Goal: Task Accomplishment & Management: Use online tool/utility

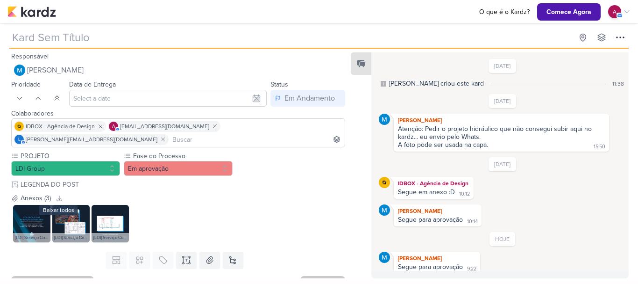
type input "[Linkedin] Criativo - Projetos"
type input "8 de outubro de 2025 às 23:59"
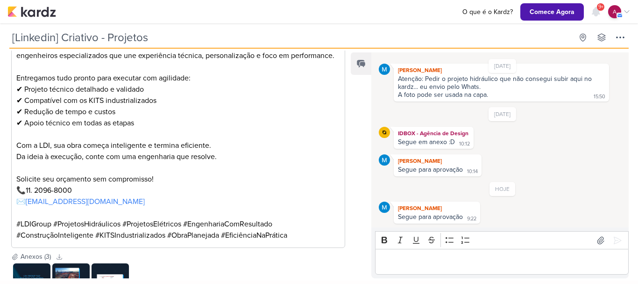
scroll to position [249, 0]
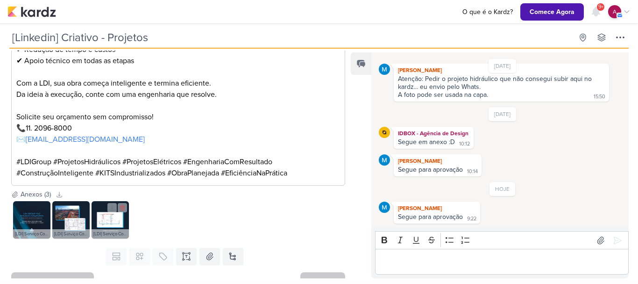
click at [105, 206] on img at bounding box center [110, 219] width 37 height 37
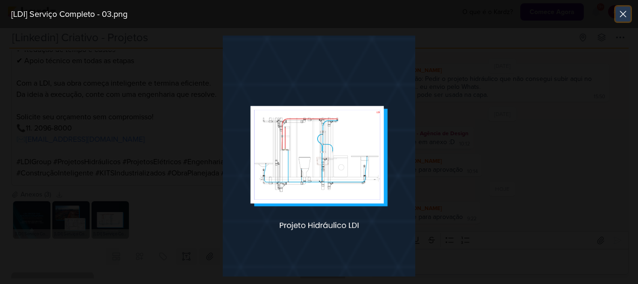
click at [630, 14] on button at bounding box center [623, 14] width 15 height 15
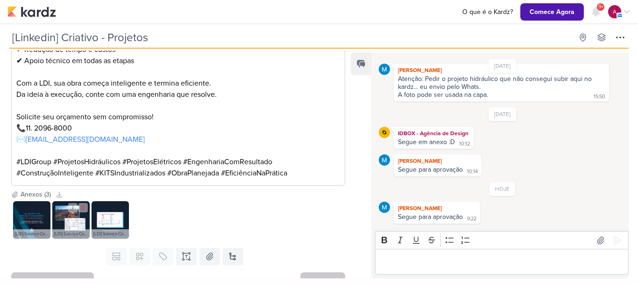
click at [66, 206] on img at bounding box center [70, 219] width 37 height 37
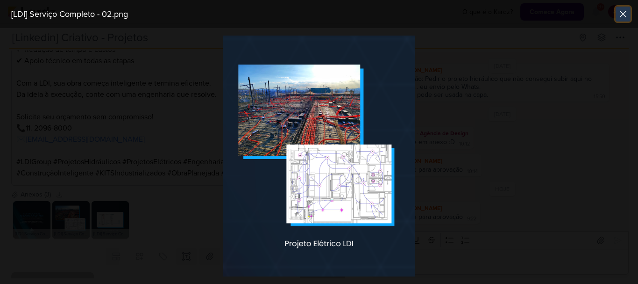
click at [628, 14] on icon at bounding box center [623, 13] width 11 height 11
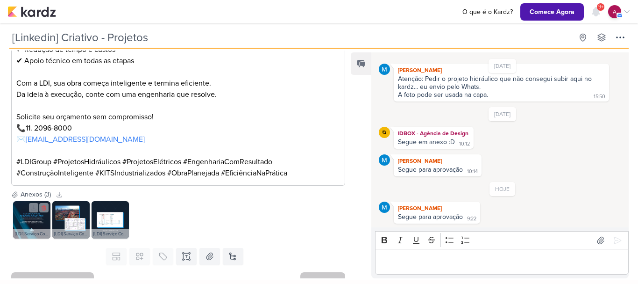
click at [29, 204] on img at bounding box center [31, 219] width 37 height 37
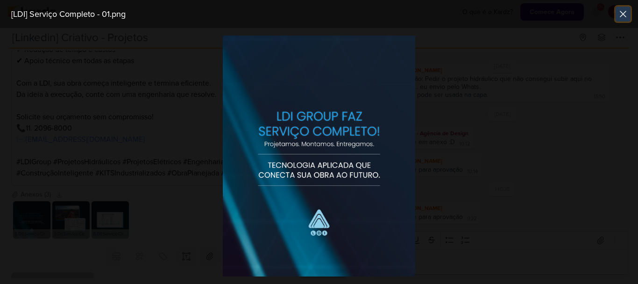
drag, startPoint x: 619, startPoint y: 13, endPoint x: 614, endPoint y: 16, distance: 6.4
click at [620, 13] on icon at bounding box center [623, 13] width 11 height 11
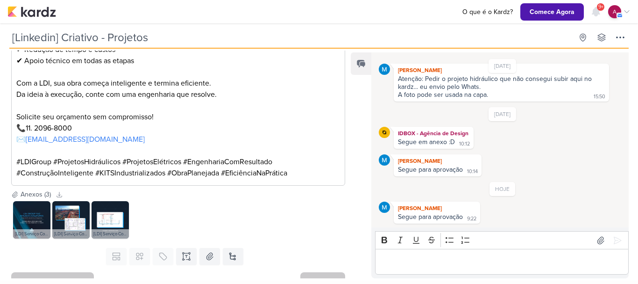
click at [474, 253] on div "Editor editing area: main" at bounding box center [502, 262] width 254 height 26
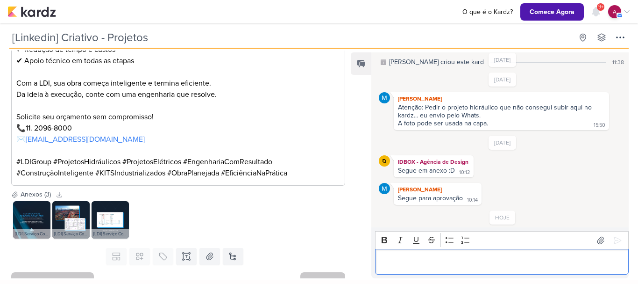
scroll to position [0, 0]
